Goal: Task Accomplishment & Management: Manage account settings

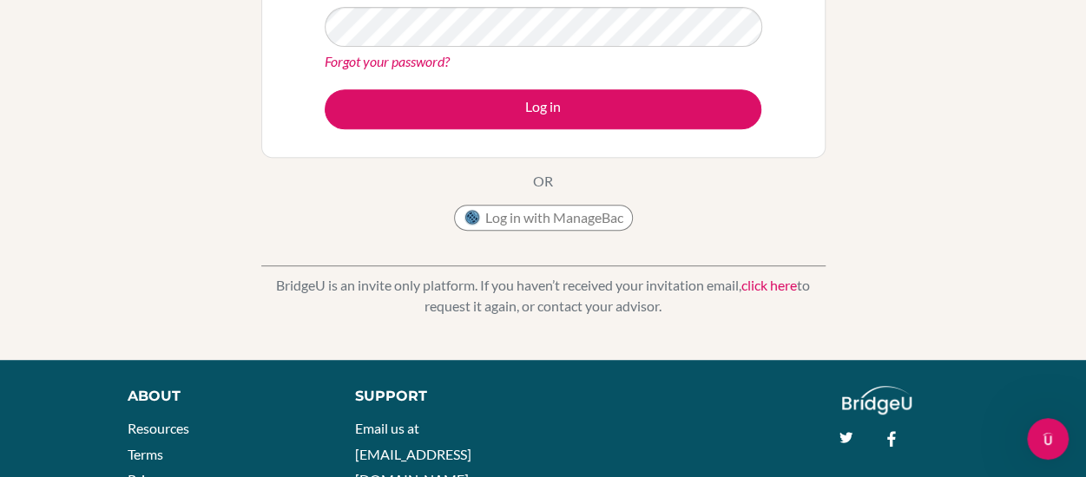
click at [770, 281] on link "click here" at bounding box center [769, 285] width 56 height 16
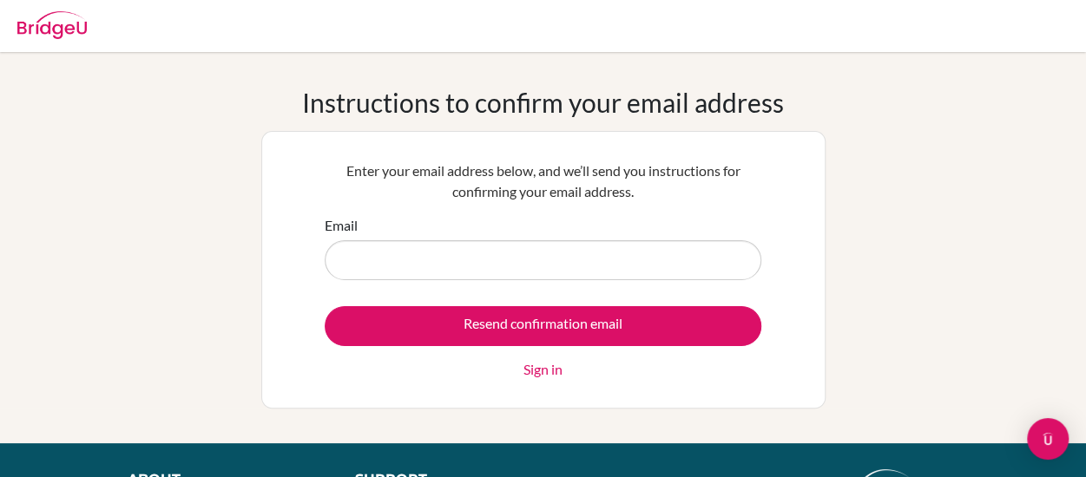
click at [550, 269] on input "Email" at bounding box center [543, 260] width 437 height 40
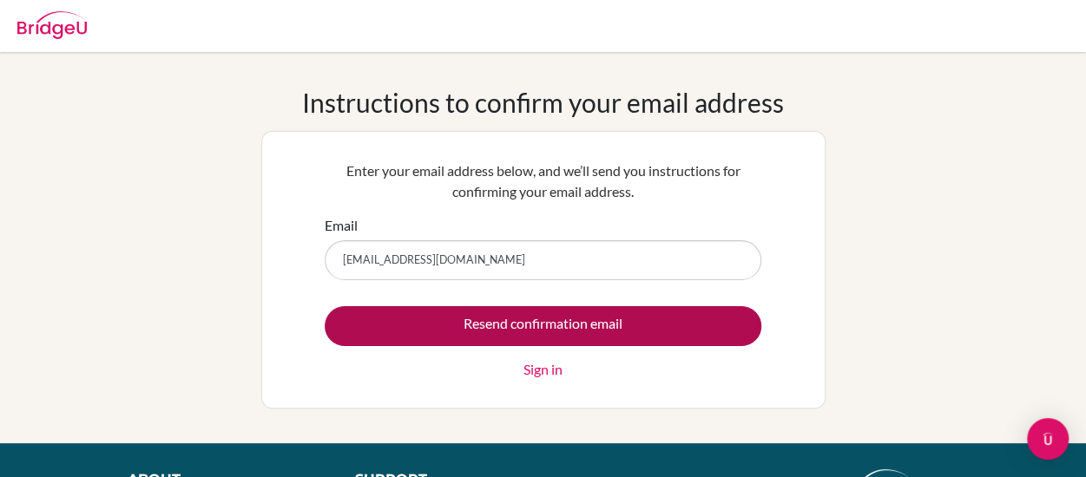
type input "[EMAIL_ADDRESS][DOMAIN_NAME]"
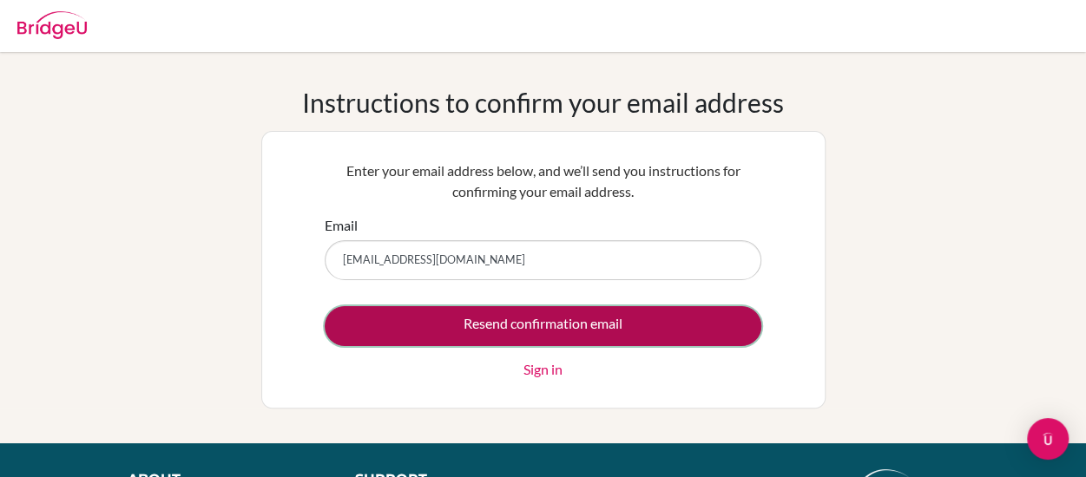
click at [529, 325] on input "Resend confirmation email" at bounding box center [543, 326] width 437 height 40
